Goal: Use online tool/utility: Utilize a website feature to perform a specific function

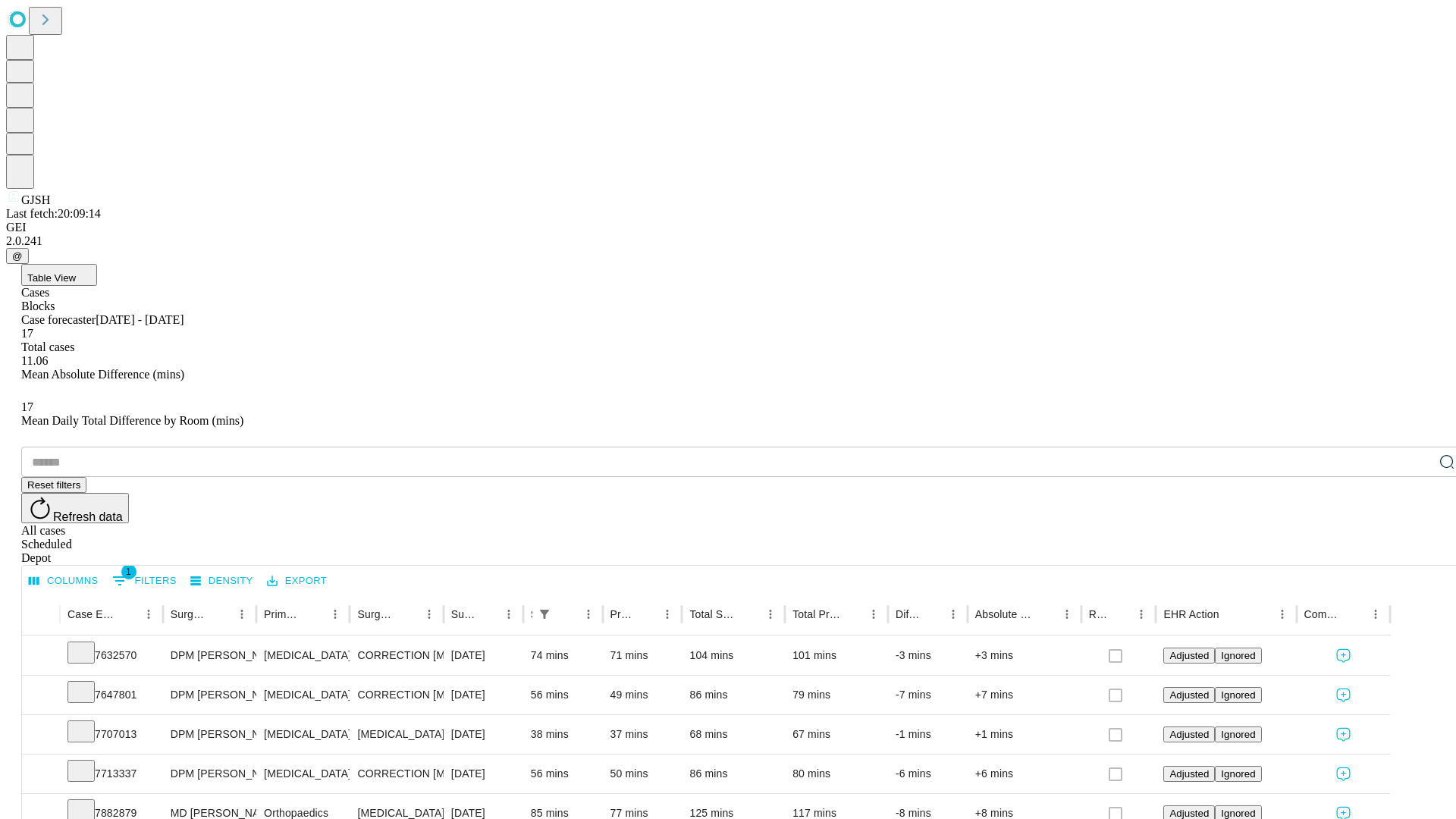
click at [76, 272] on span "Table View" at bounding box center [51, 278] width 49 height 12
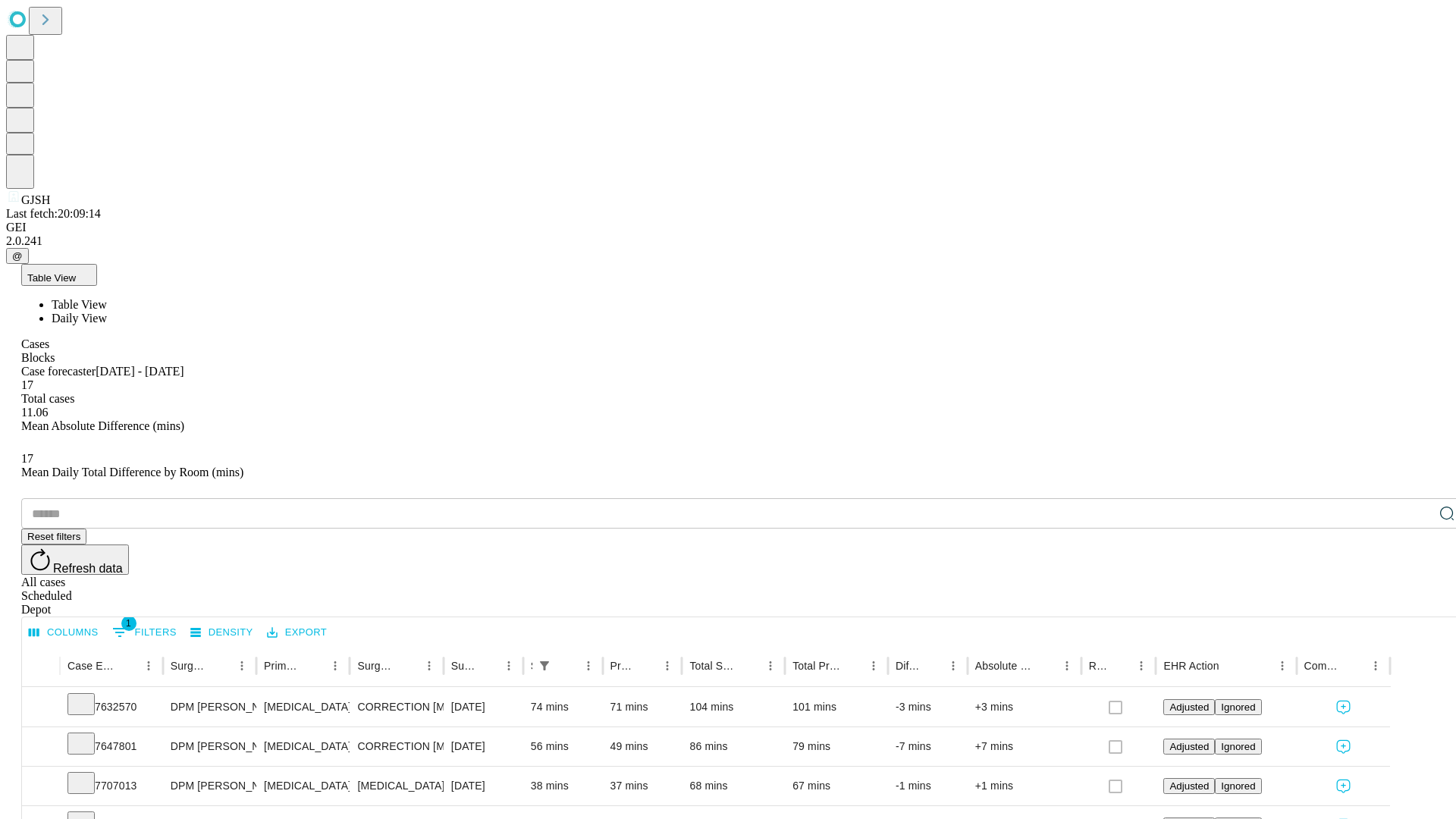
click at [107, 311] on span "Daily View" at bounding box center [79, 318] width 55 height 13
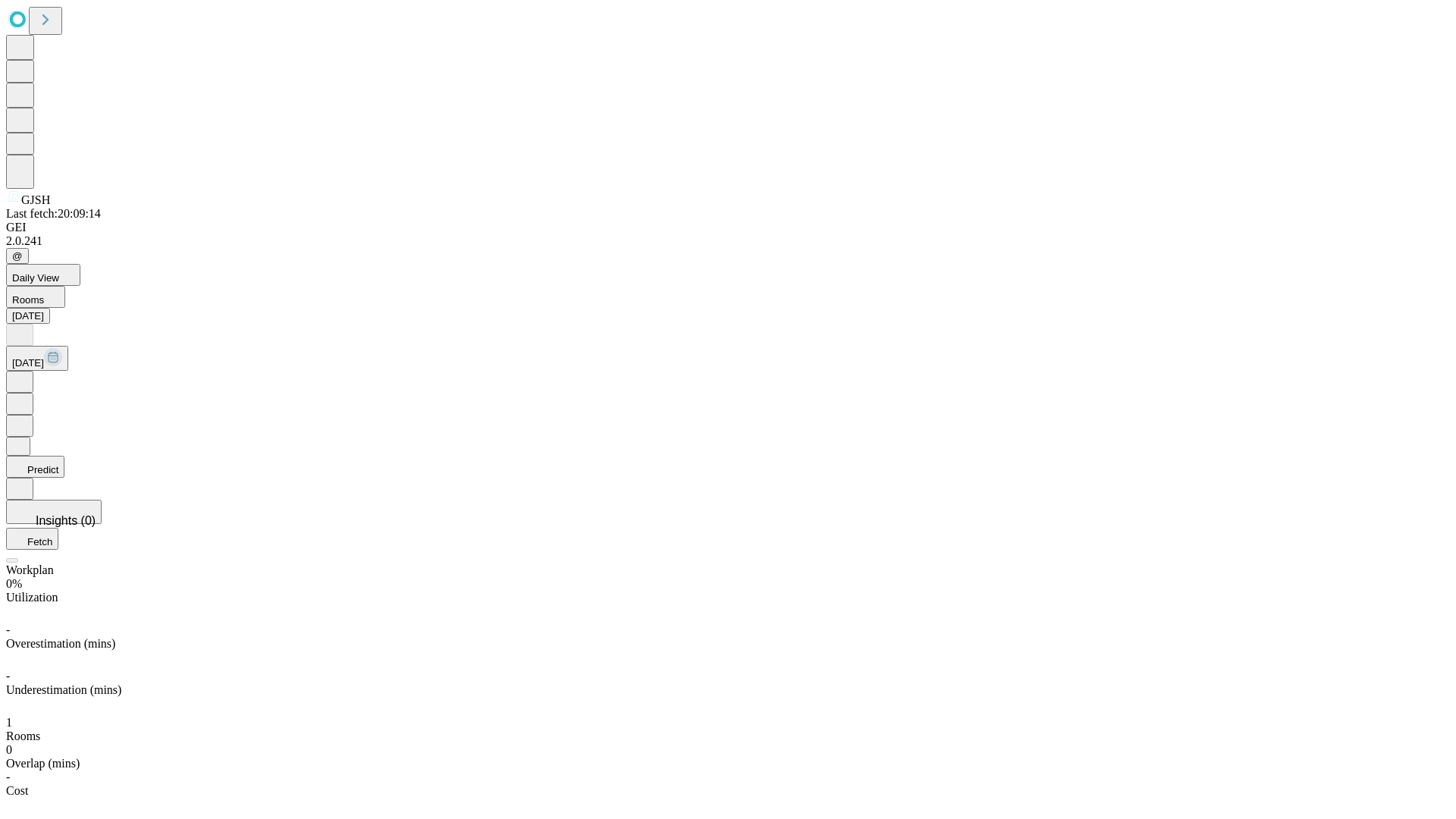
click at [65, 455] on button "Predict" at bounding box center [35, 466] width 59 height 22
